Goal: Book appointment/travel/reservation

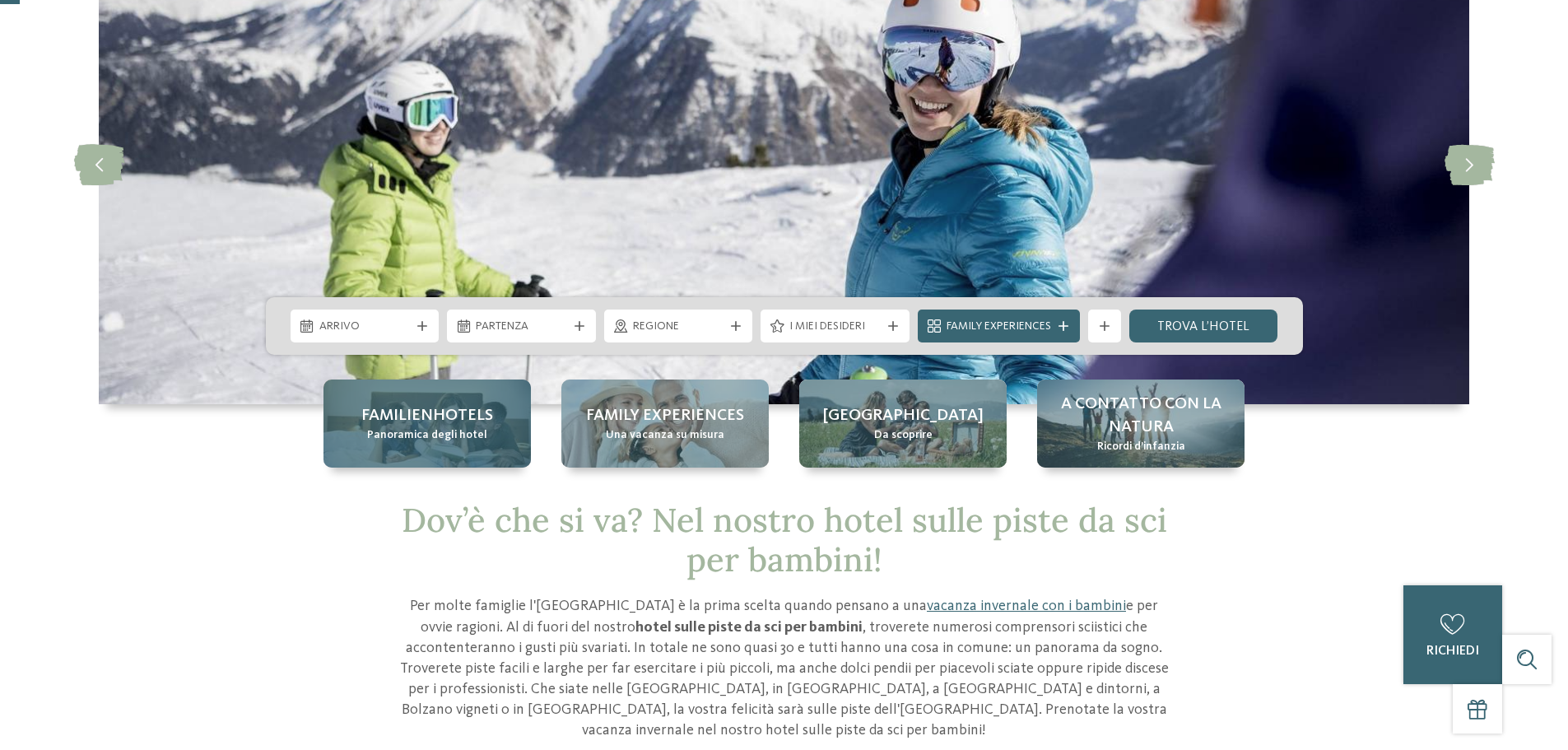
scroll to position [165, 0]
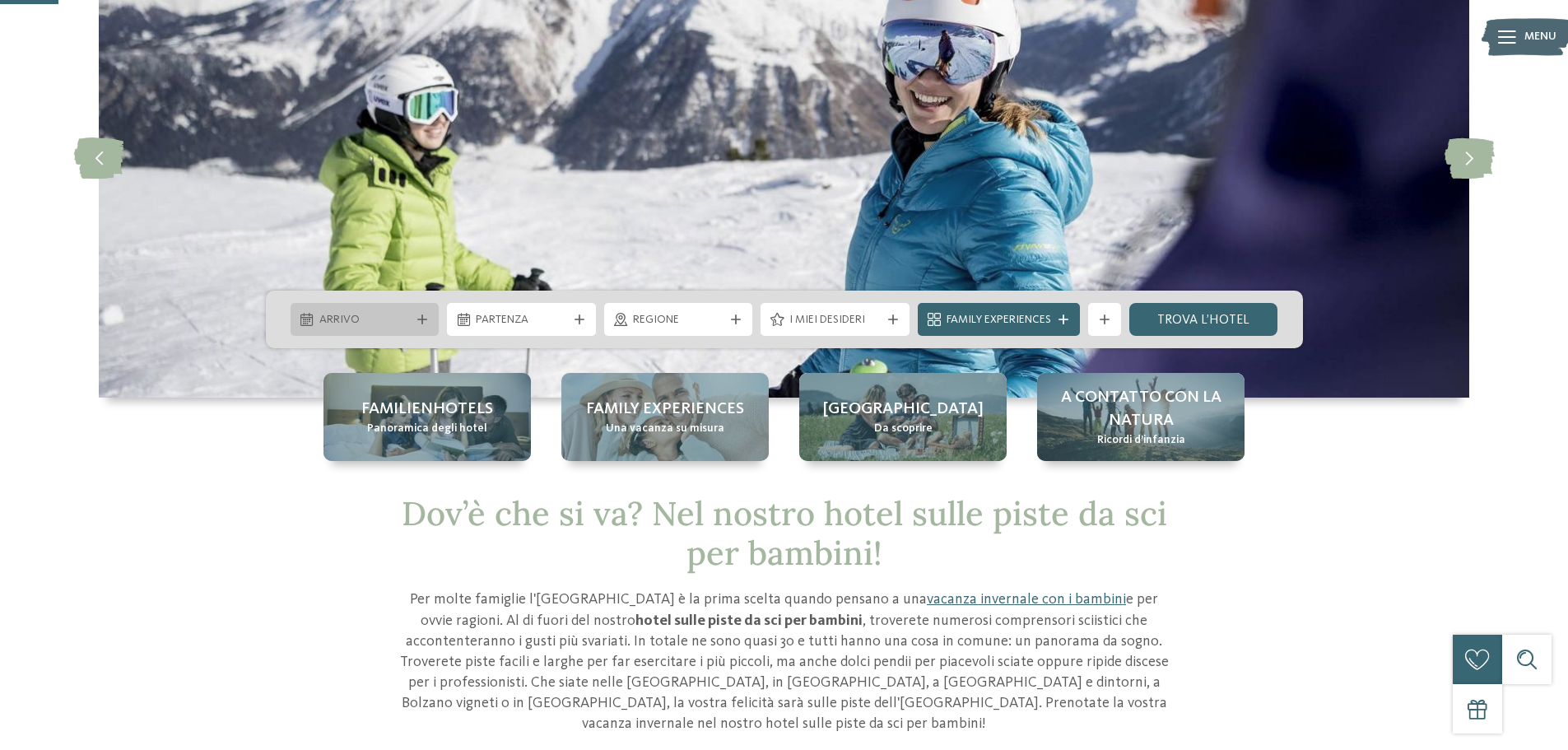
click at [401, 315] on span "Arrivo" at bounding box center [365, 320] width 92 height 17
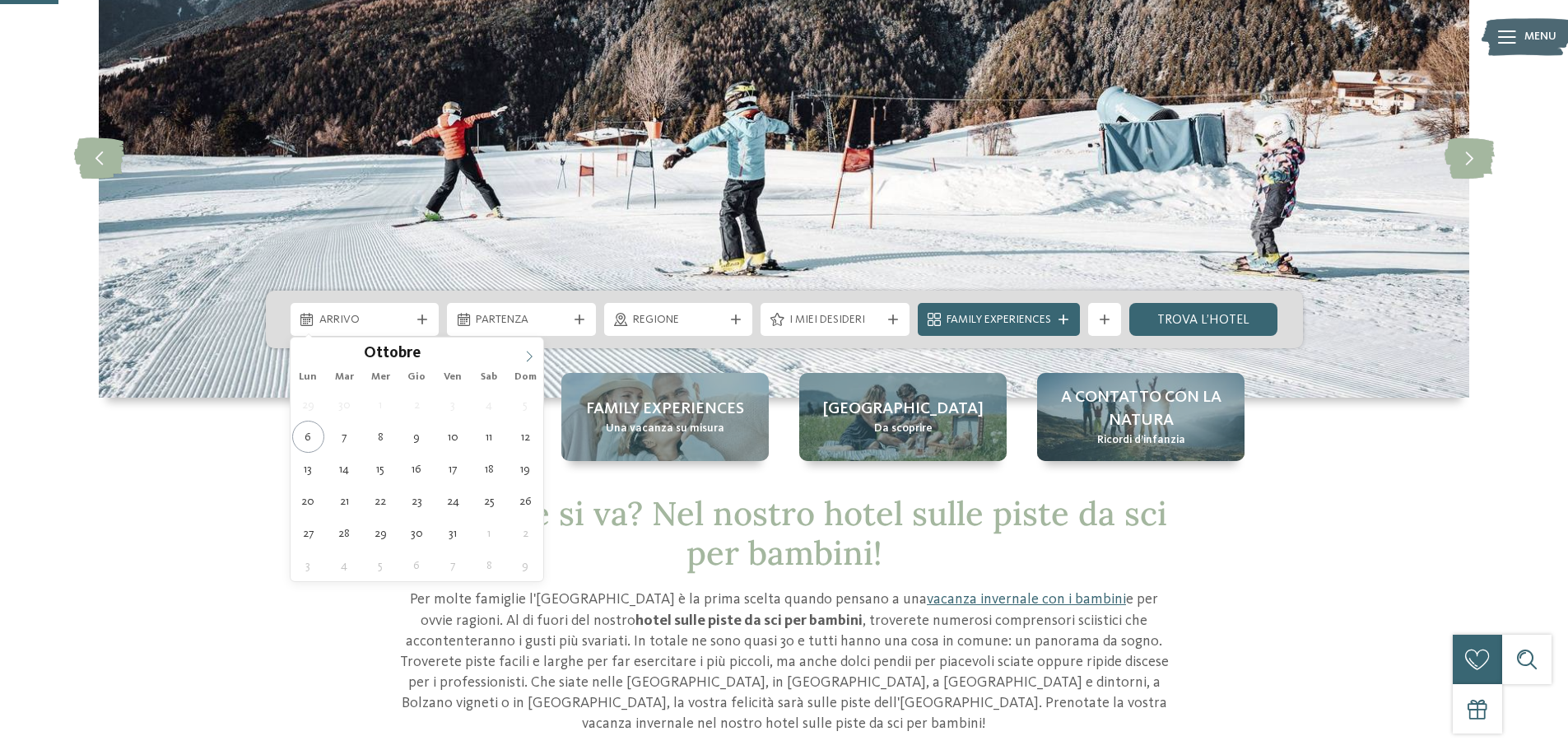
click at [526, 355] on icon at bounding box center [529, 356] width 11 height 11
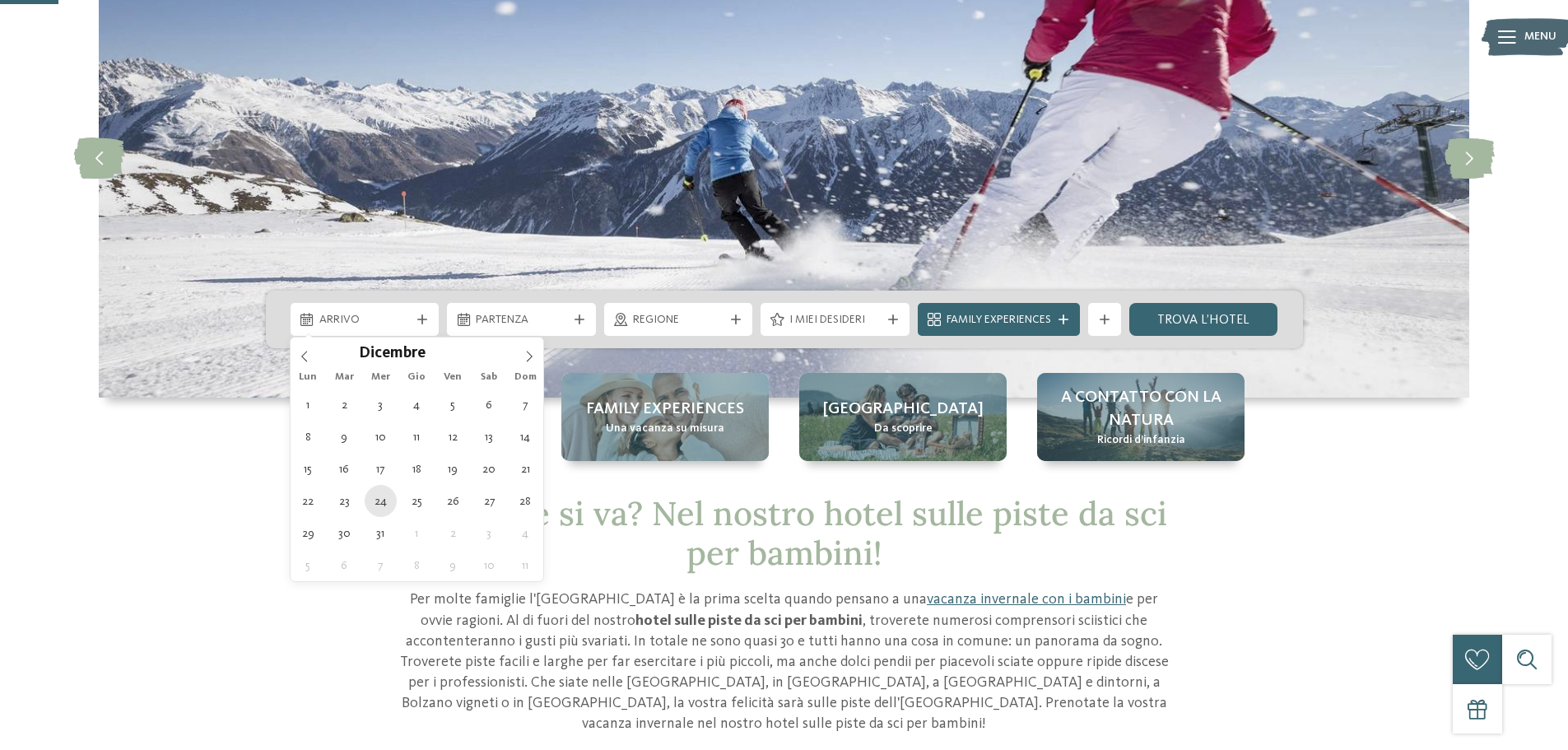
type div "[DATE]"
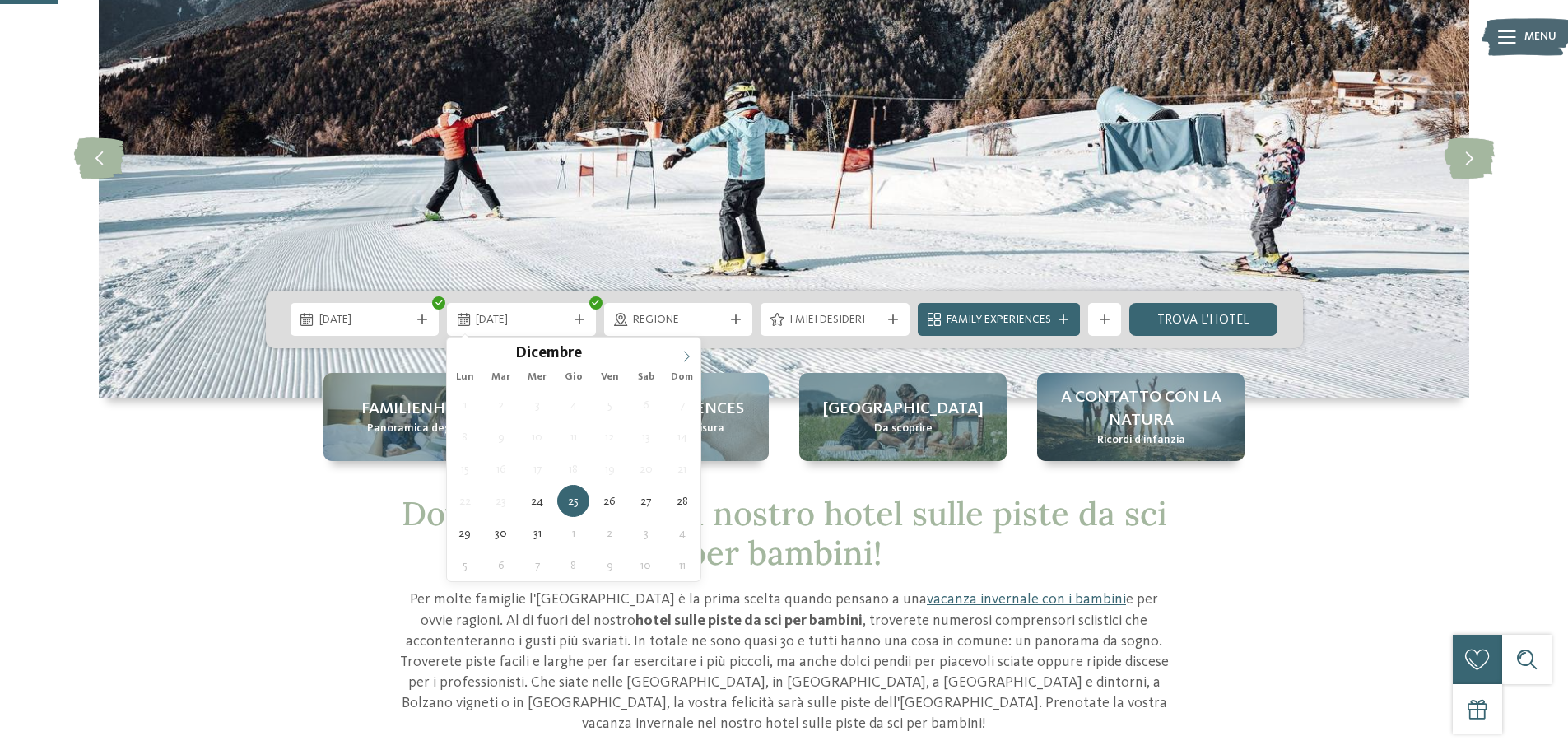
type input "****"
click at [687, 355] on icon at bounding box center [686, 356] width 11 height 11
type div "[DATE]"
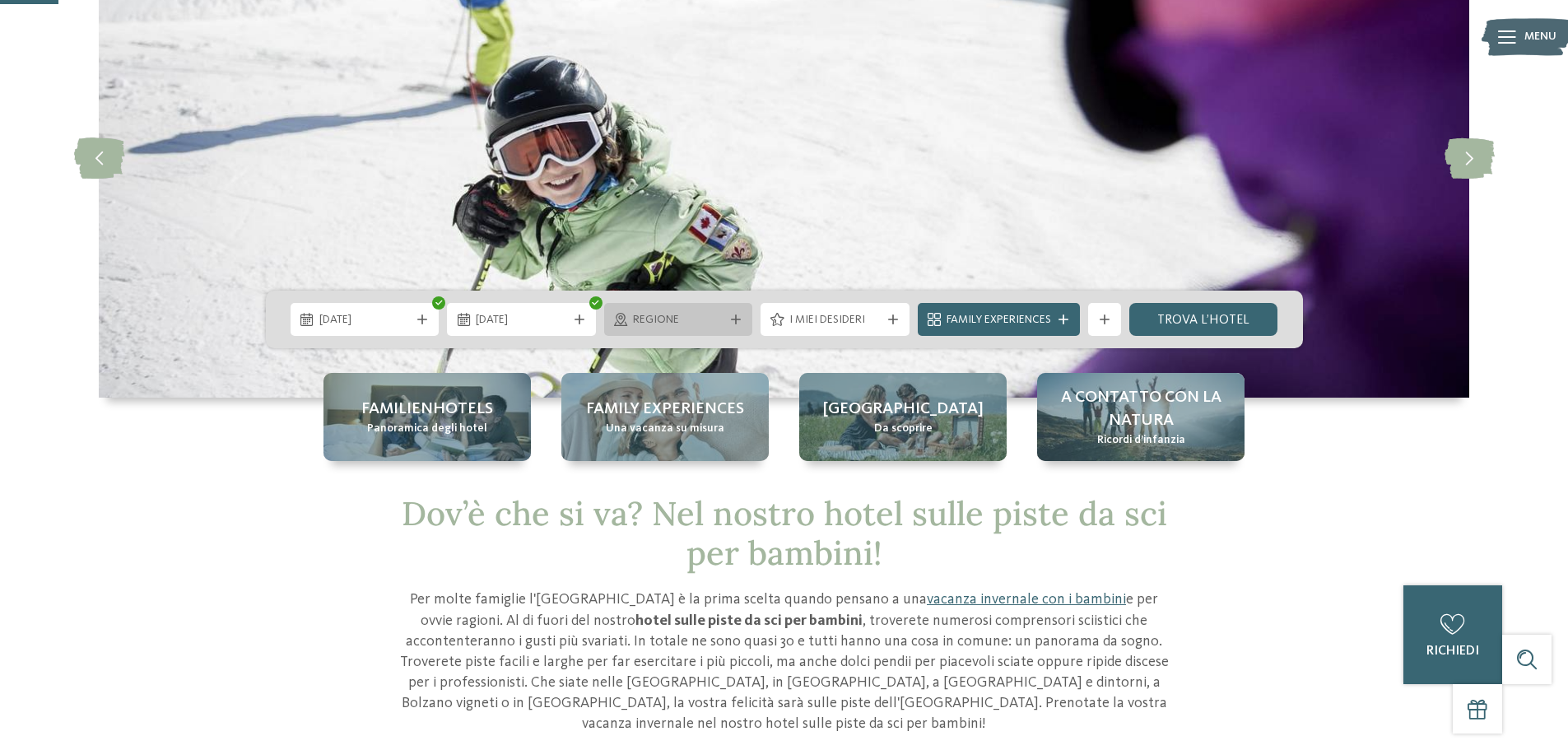
click at [735, 321] on icon at bounding box center [736, 319] width 10 height 10
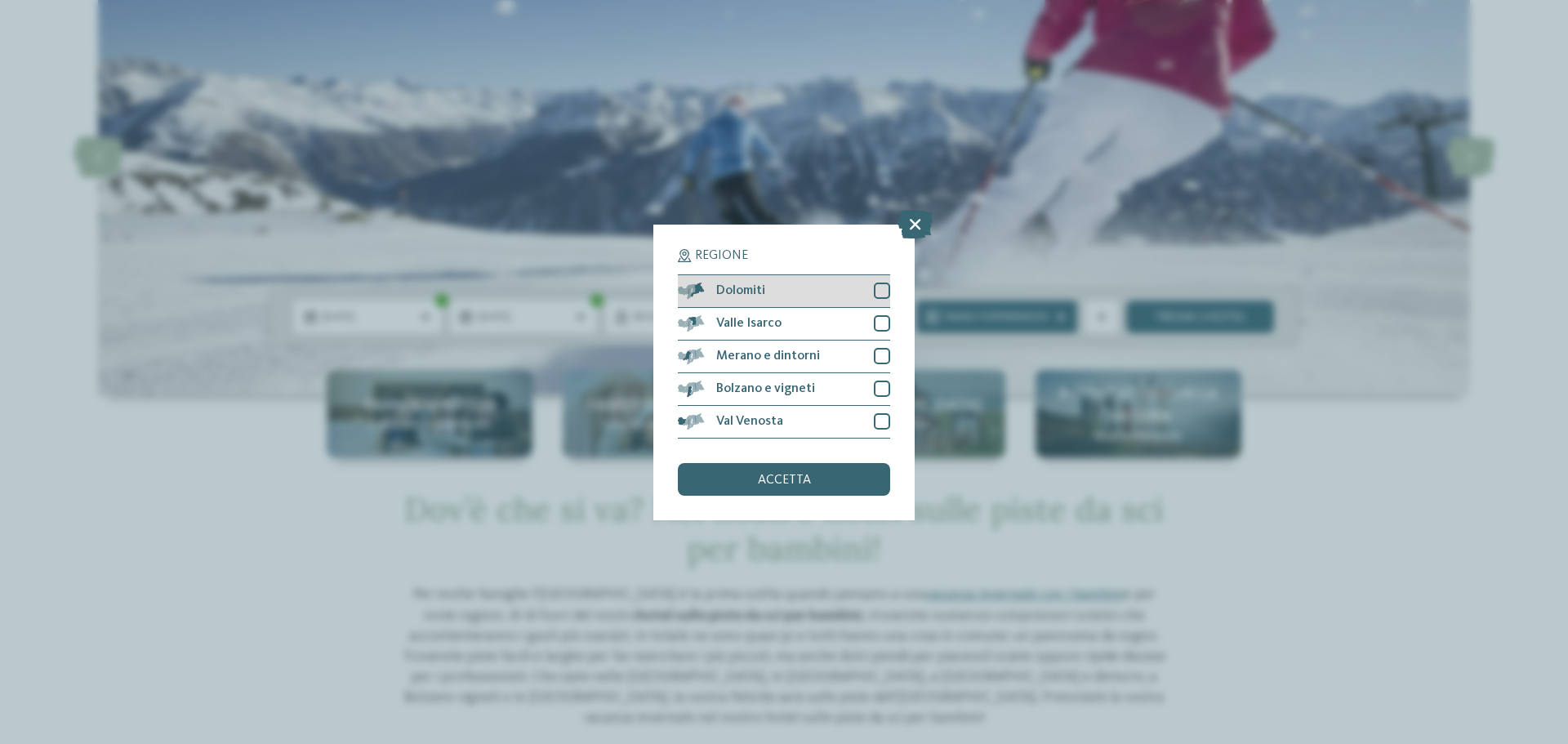
click at [884, 296] on div at bounding box center [881, 290] width 16 height 16
click at [809, 475] on span "accetta" at bounding box center [784, 480] width 53 height 13
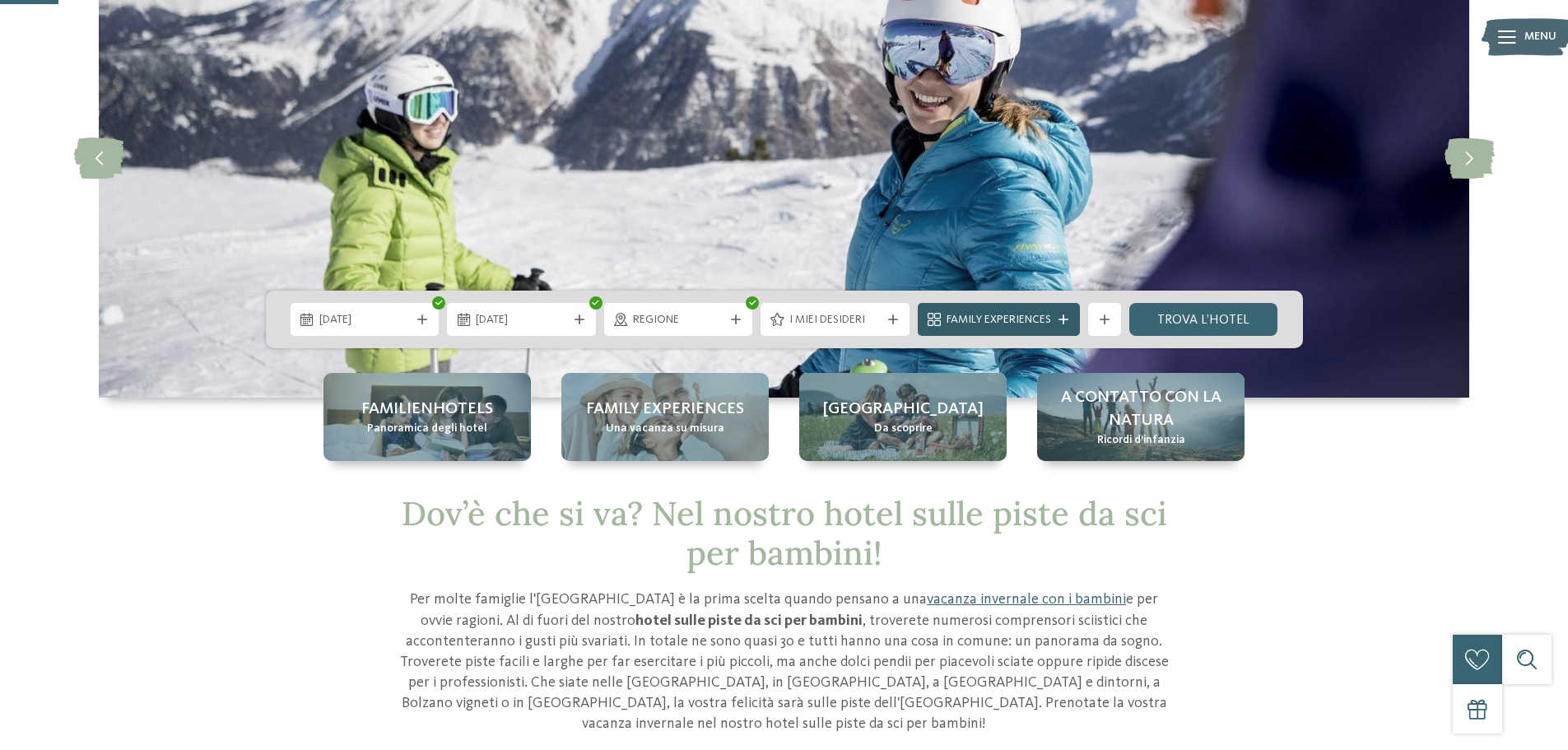
click at [1030, 319] on span "Family Experiences" at bounding box center [999, 320] width 105 height 17
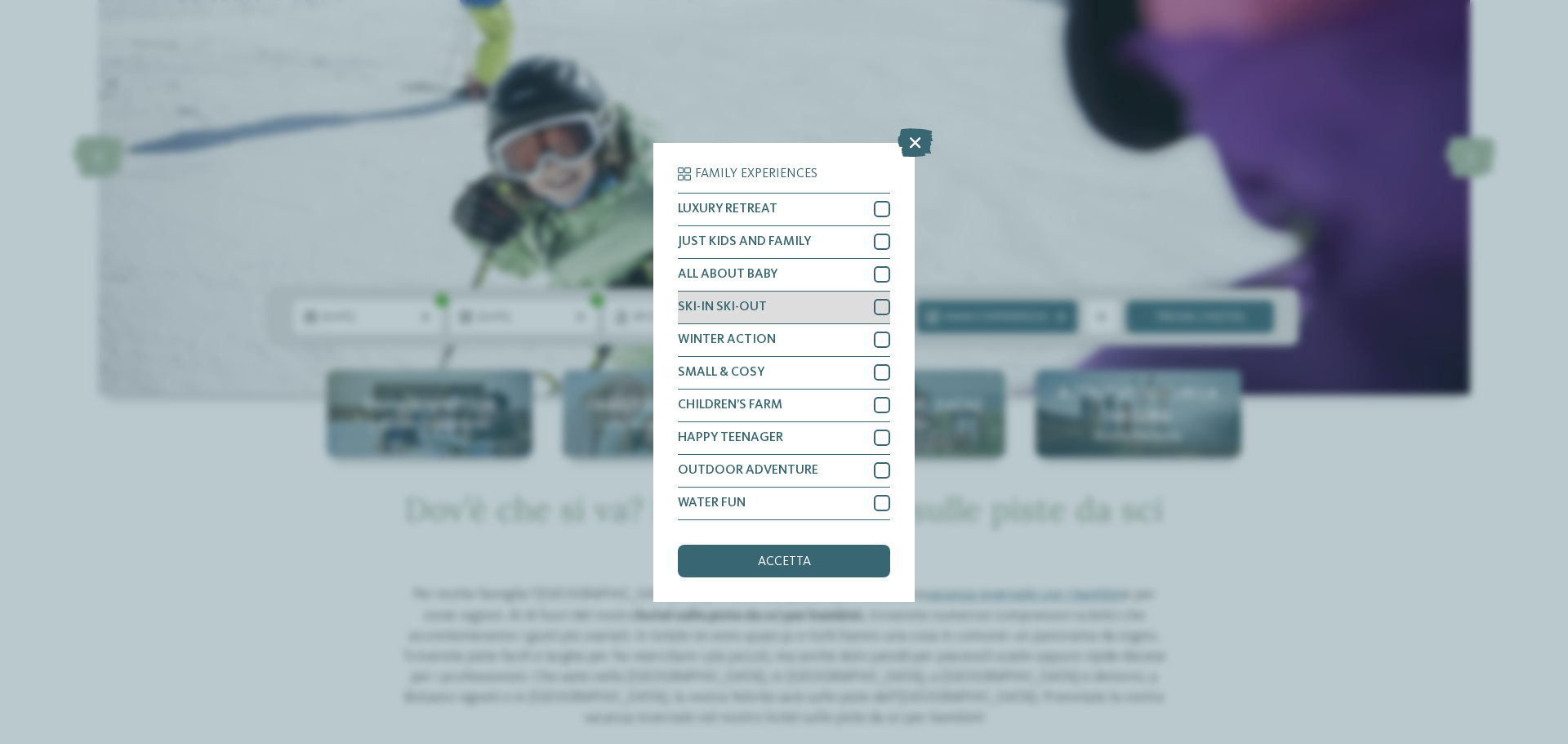
click at [879, 303] on div at bounding box center [881, 307] width 16 height 16
click at [777, 547] on div "accetta" at bounding box center [784, 561] width 212 height 33
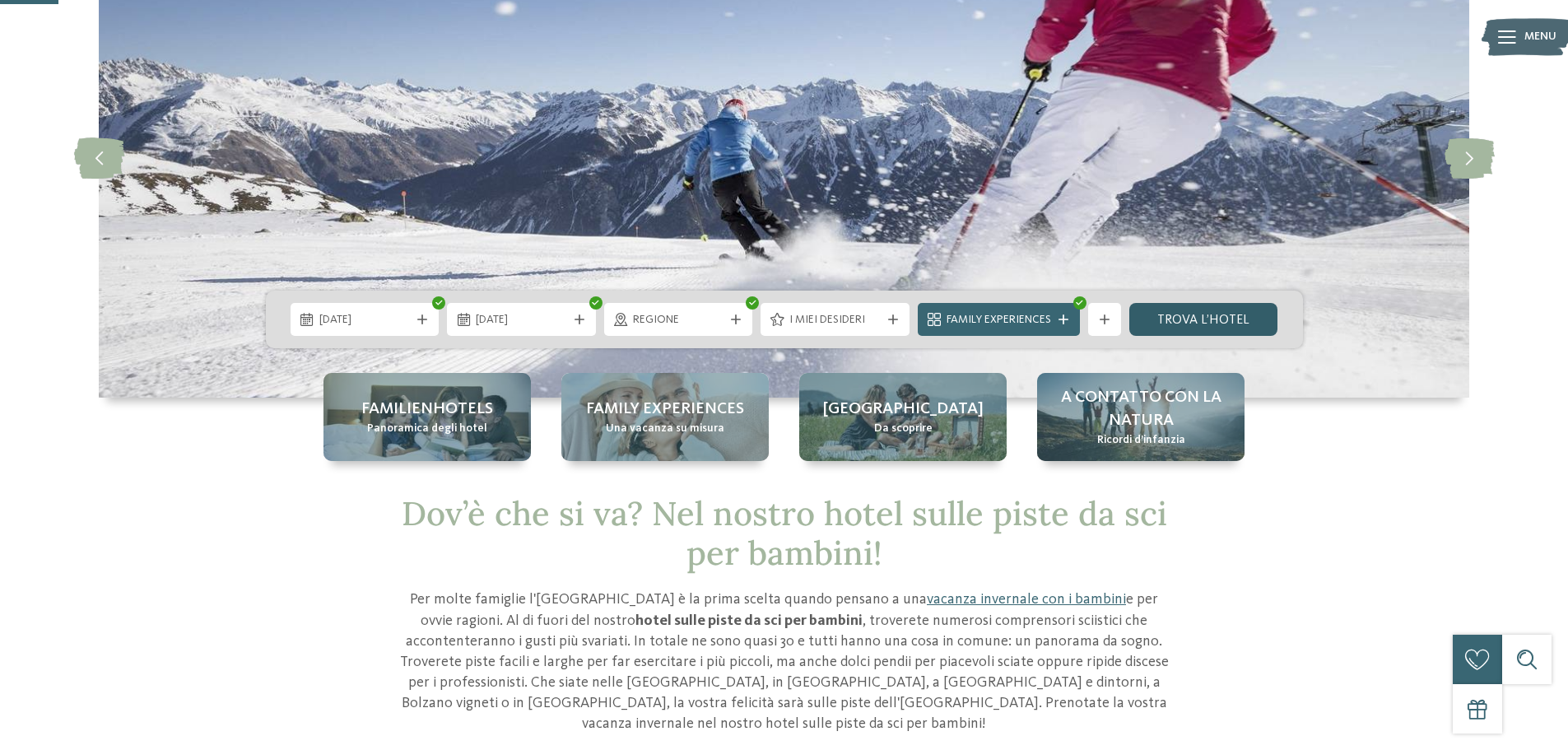
click at [1209, 312] on link "trova l’hotel" at bounding box center [1203, 320] width 149 height 33
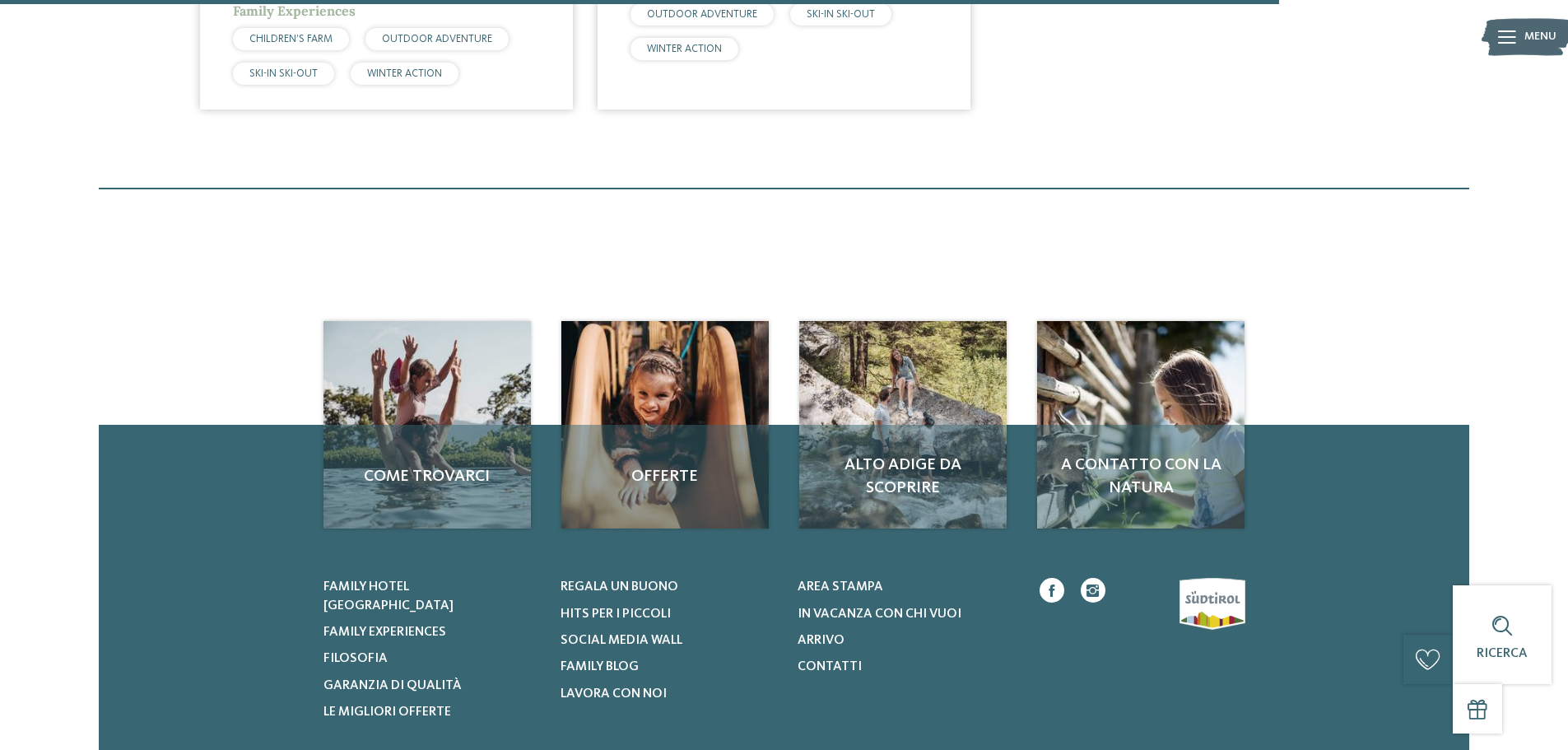
scroll to position [1611, 0]
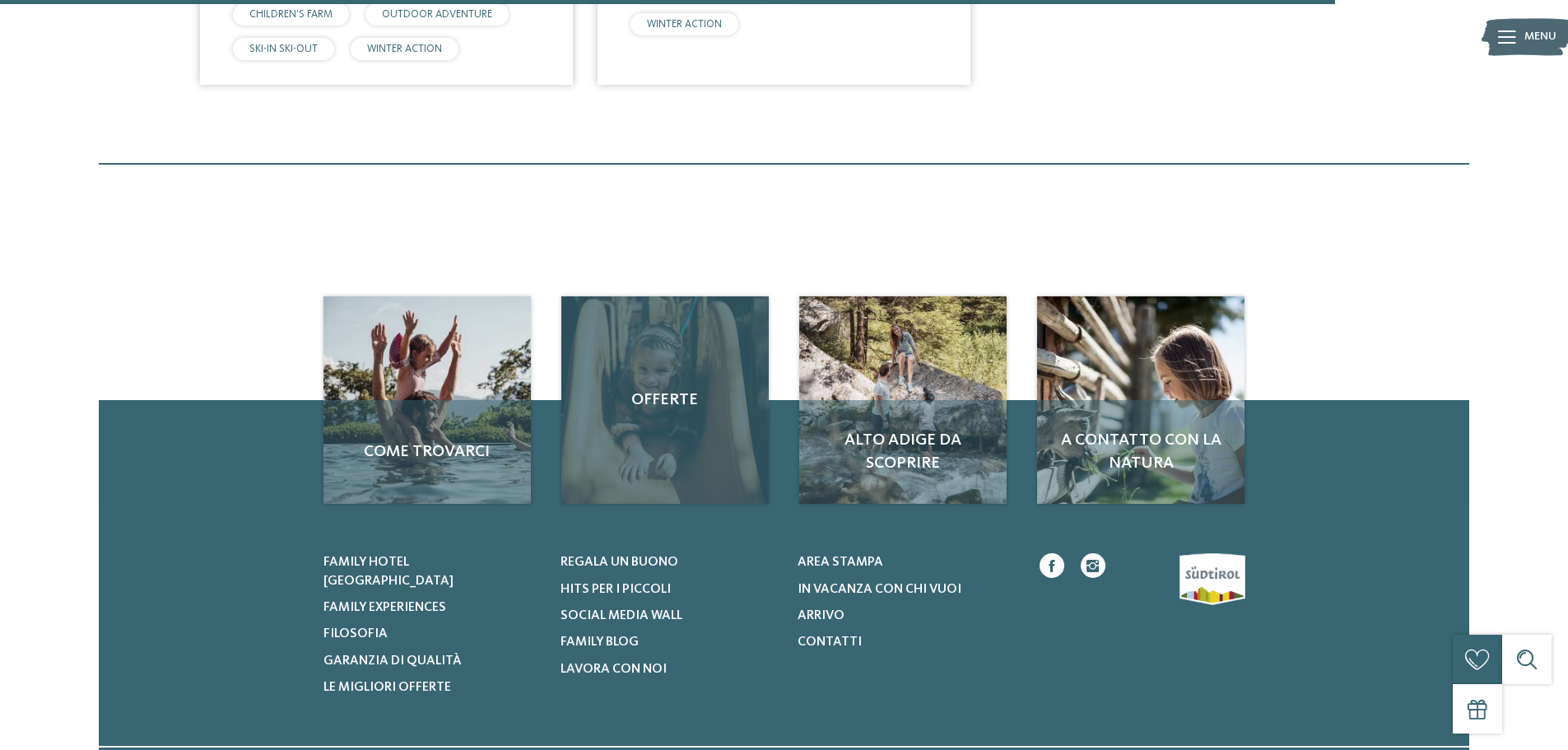
click at [681, 412] on div "Offerte" at bounding box center [665, 401] width 208 height 208
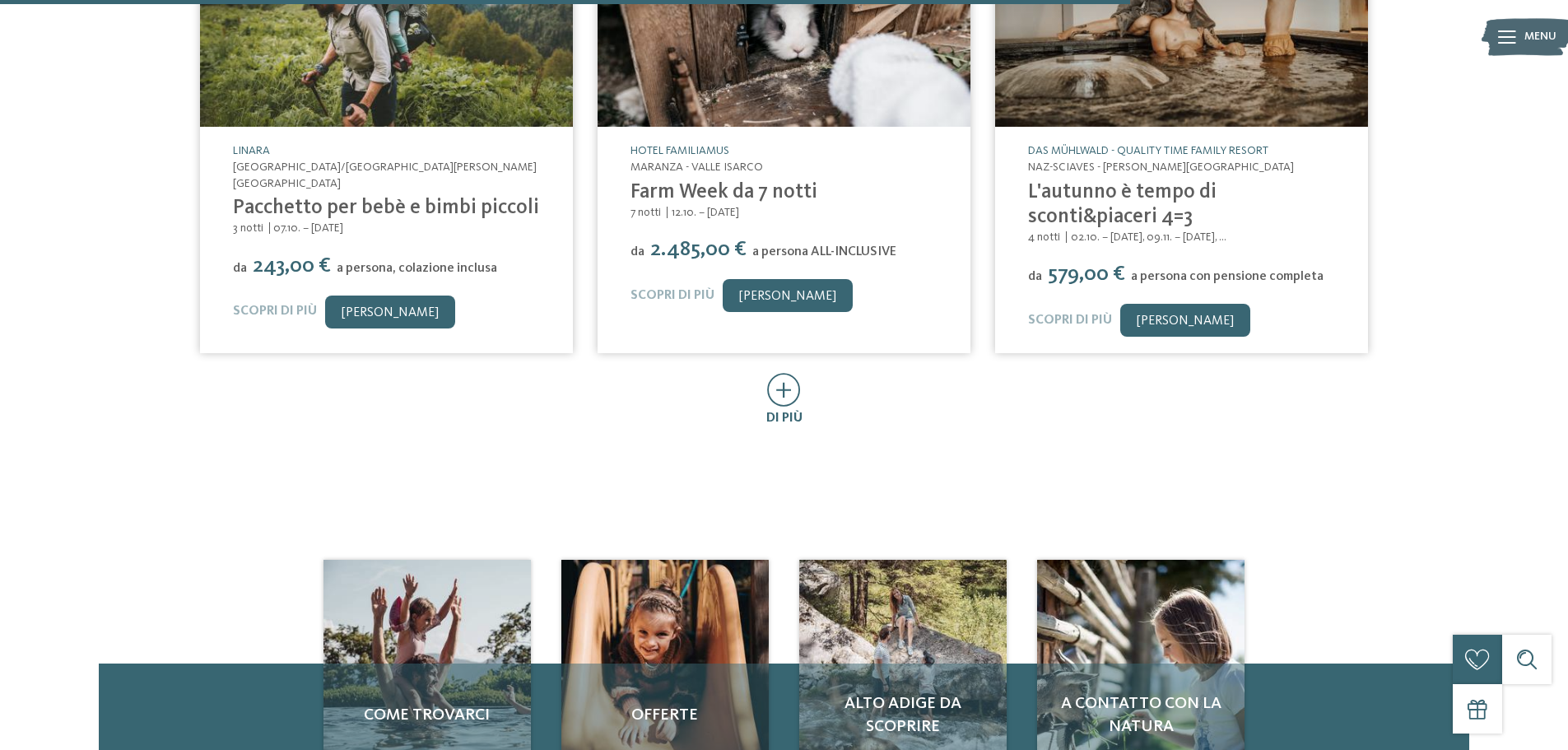
scroll to position [906, 0]
